Goal: Task Accomplishment & Management: Manage account settings

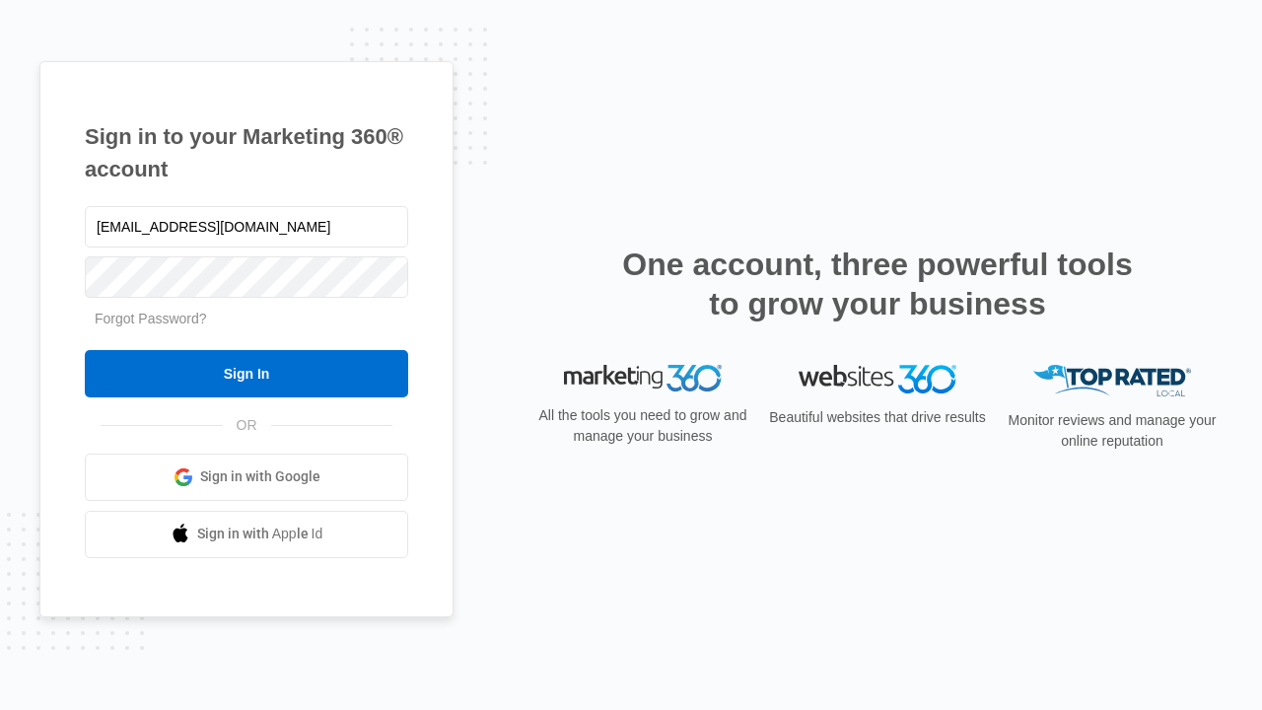
type input "dankie614@gmail.com"
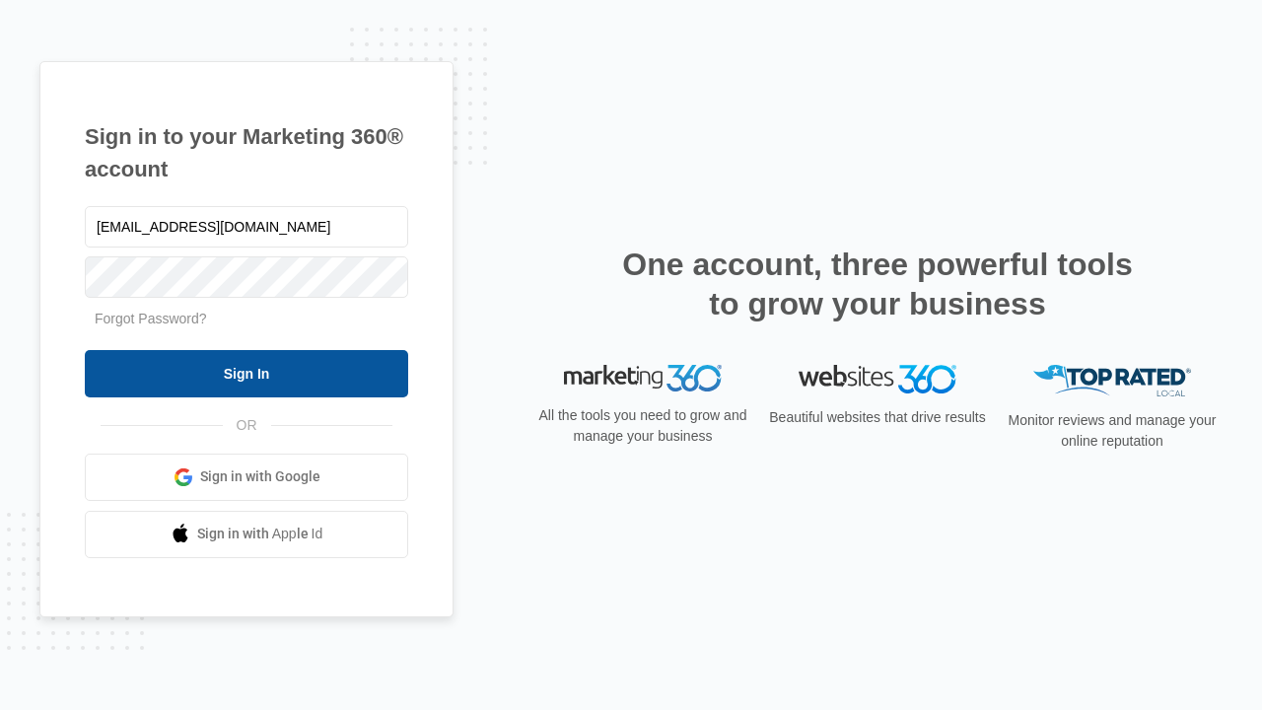
click at [246, 373] on input "Sign In" at bounding box center [246, 373] width 323 height 47
